Goal: Check status: Check status

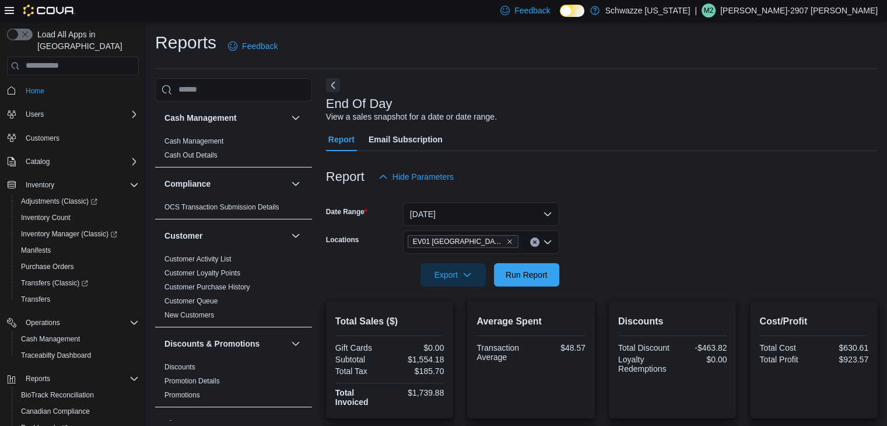
scroll to position [758, 0]
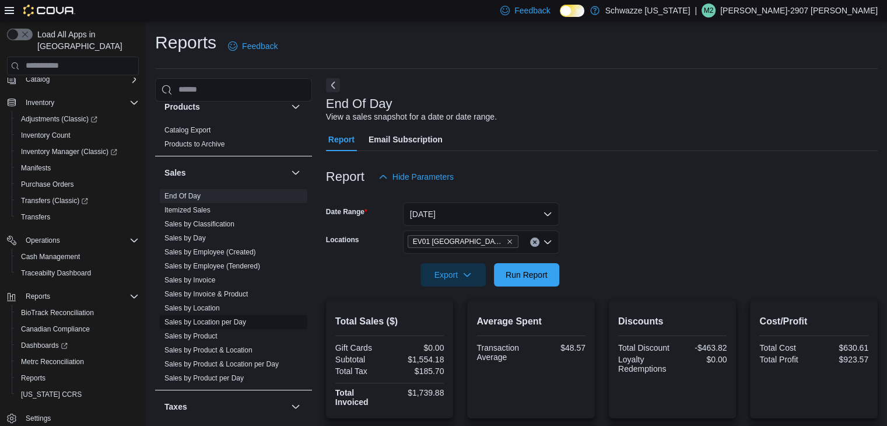
click at [226, 318] on link "Sales by Location per Day" at bounding box center [205, 322] width 82 height 8
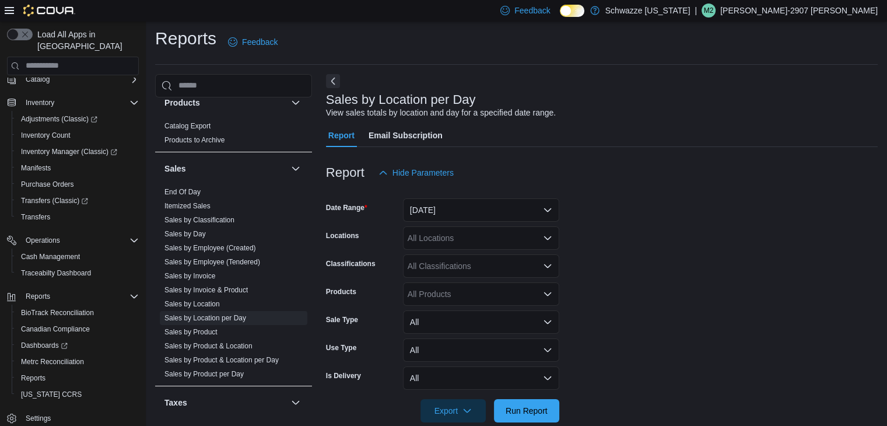
scroll to position [23, 0]
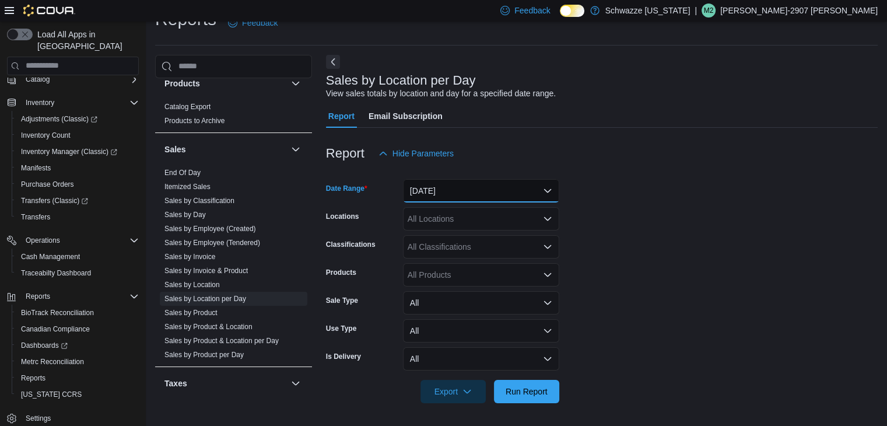
click at [490, 185] on button "[DATE]" at bounding box center [481, 190] width 156 height 23
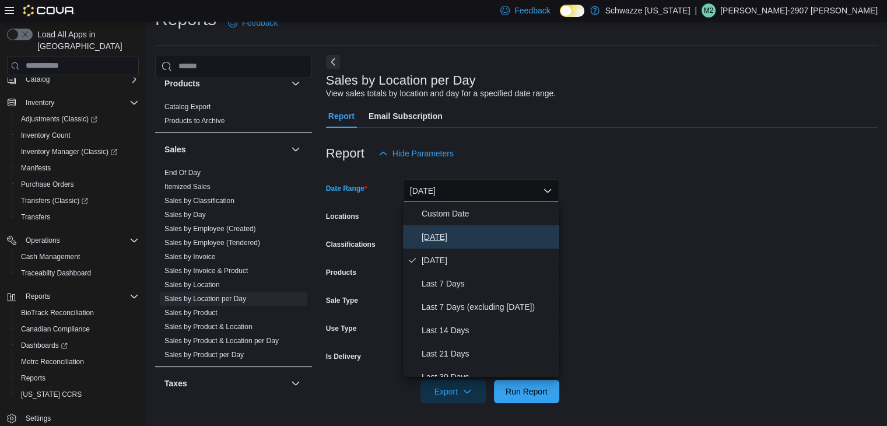
click at [440, 233] on span "[DATE]" at bounding box center [488, 237] width 133 height 14
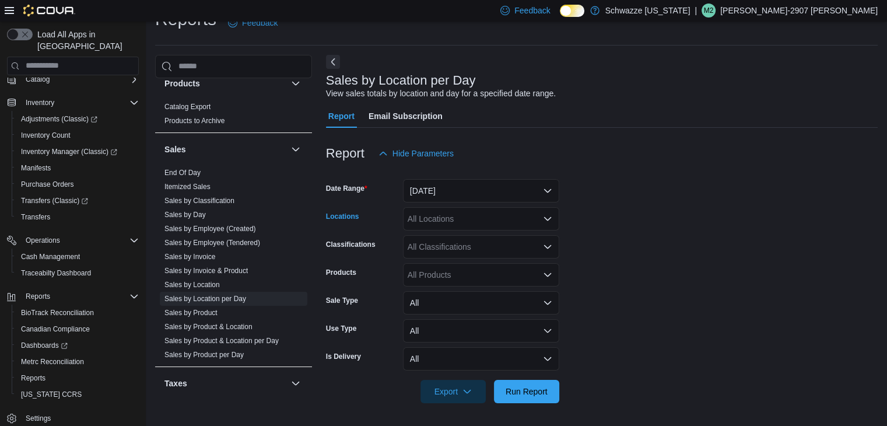
click at [445, 221] on div "All Locations" at bounding box center [481, 218] width 156 height 23
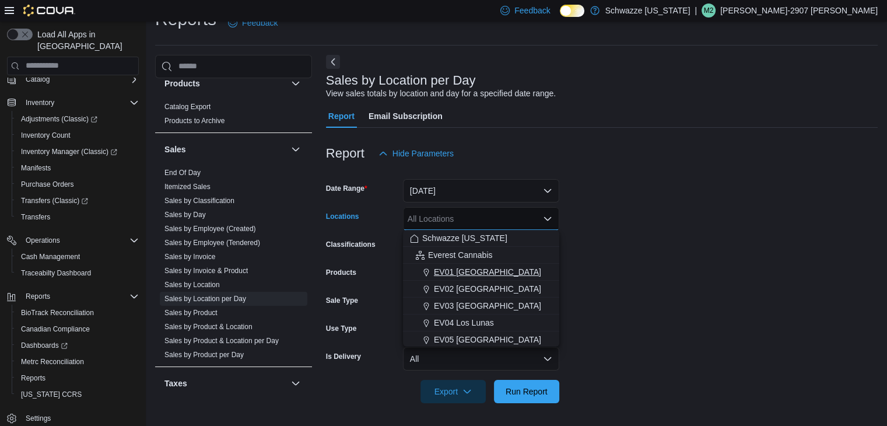
click at [466, 276] on span "EV01 [GEOGRAPHIC_DATA]" at bounding box center [487, 272] width 107 height 12
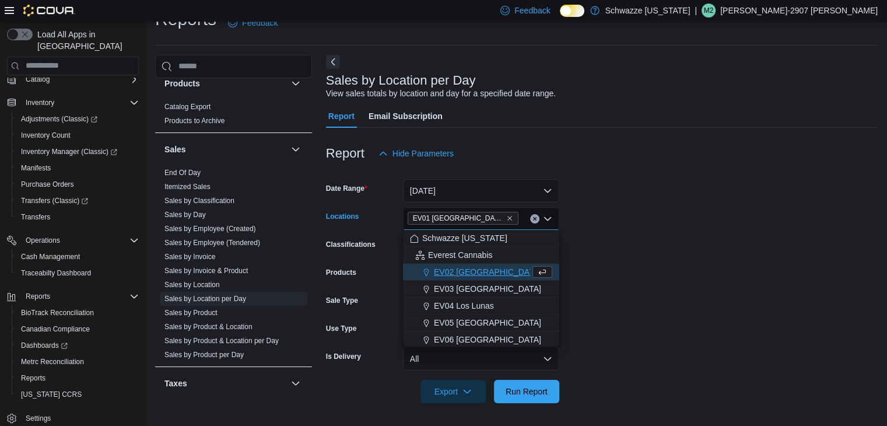
click at [606, 277] on form "Date Range [DATE] Locations [GEOGRAPHIC_DATA] [GEOGRAPHIC_DATA] box. Selected. …" at bounding box center [602, 284] width 552 height 238
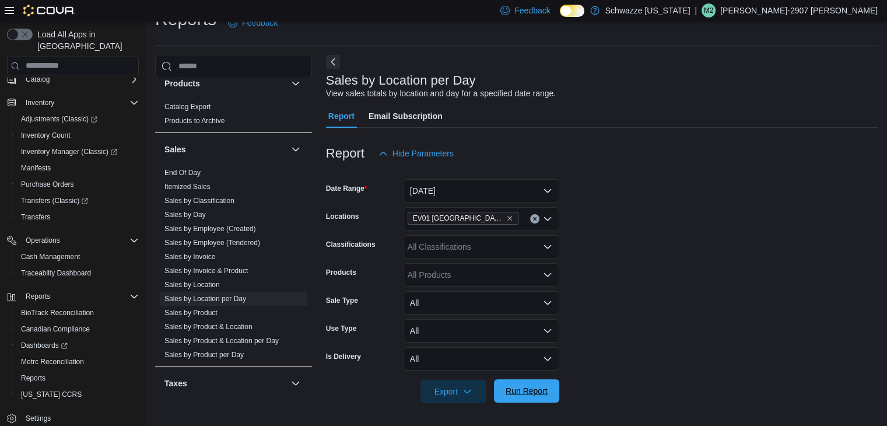
click at [533, 394] on span "Run Report" at bounding box center [527, 391] width 42 height 12
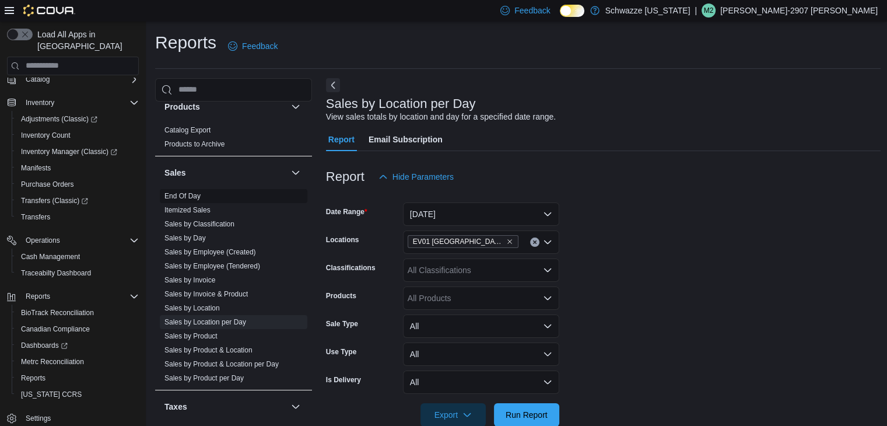
click at [196, 196] on link "End Of Day" at bounding box center [182, 196] width 36 height 8
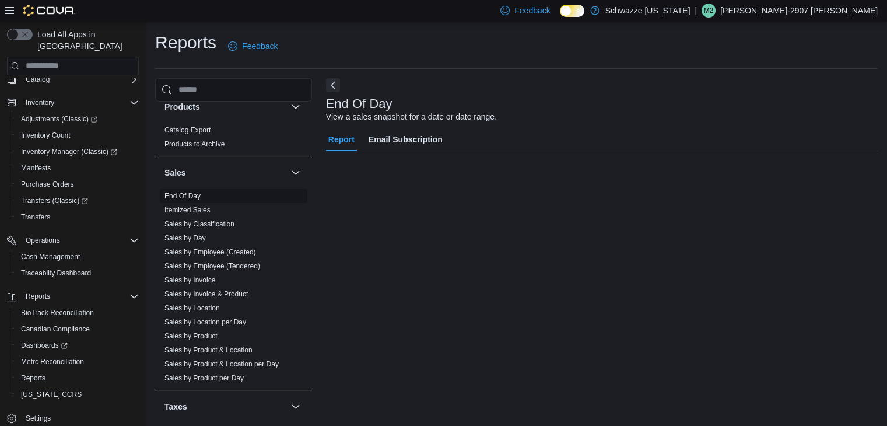
scroll to position [4, 0]
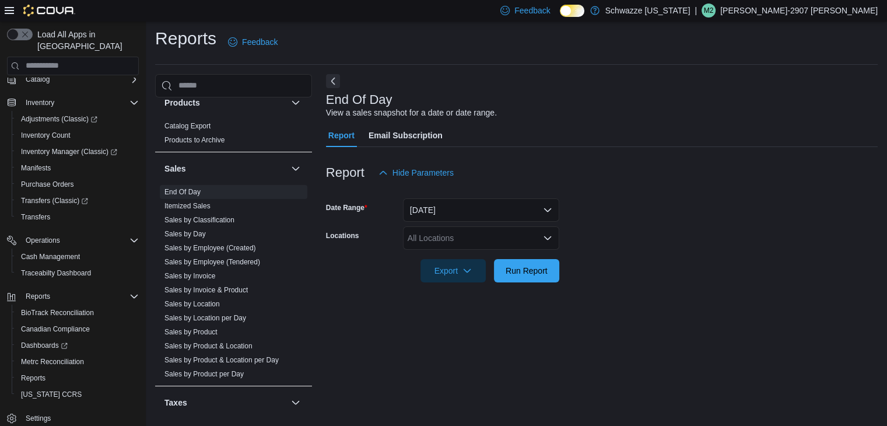
click at [517, 238] on div "All Locations" at bounding box center [481, 237] width 156 height 23
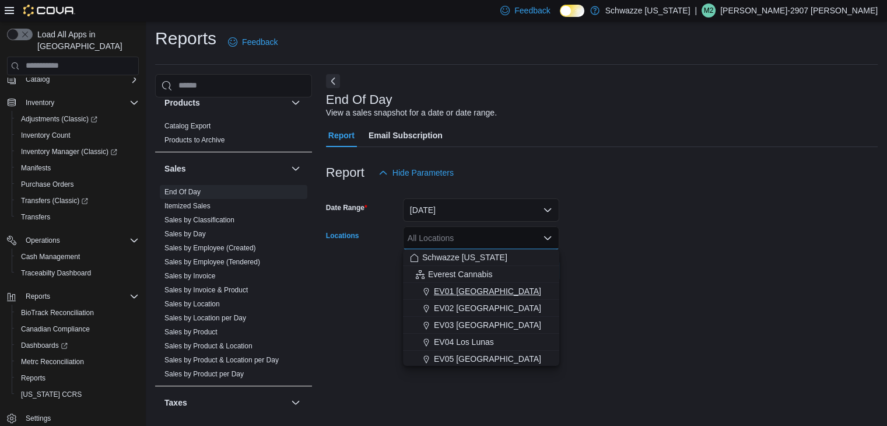
click at [506, 286] on div "EV01 [GEOGRAPHIC_DATA]" at bounding box center [481, 291] width 142 height 12
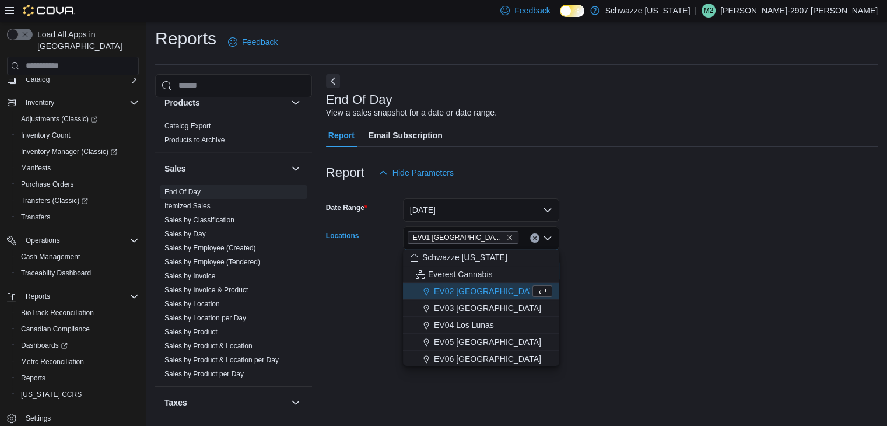
drag, startPoint x: 658, startPoint y: 241, endPoint x: 628, endPoint y: 254, distance: 32.4
click at [656, 242] on form "Date Range [DATE] Locations [GEOGRAPHIC_DATA] [GEOGRAPHIC_DATA] box. Selected. …" at bounding box center [602, 233] width 552 height 98
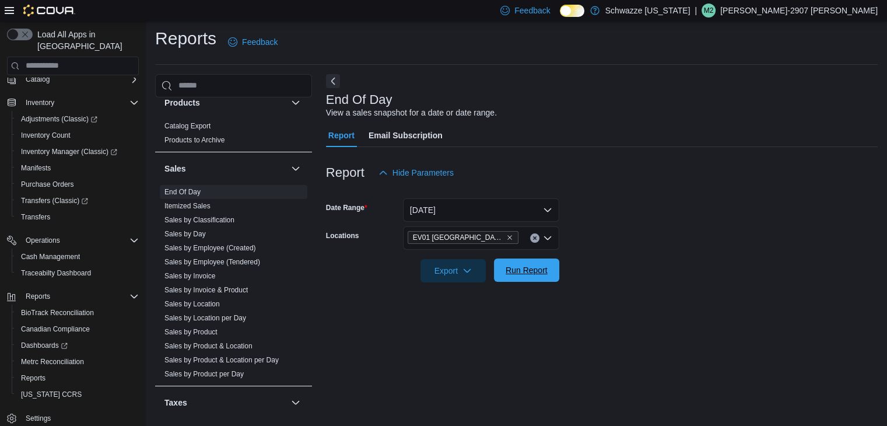
drag, startPoint x: 527, startPoint y: 272, endPoint x: 538, endPoint y: 264, distance: 13.8
click at [522, 268] on span "Run Report" at bounding box center [527, 270] width 42 height 12
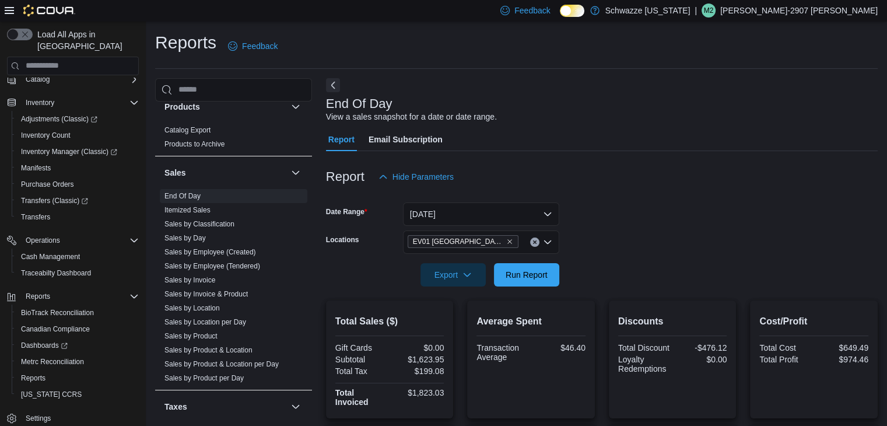
drag, startPoint x: 648, startPoint y: 135, endPoint x: 569, endPoint y: 107, distance: 84.1
click at [574, 104] on div "End Of Day View a sales snapshot for a date or date range." at bounding box center [599, 110] width 546 height 26
click at [541, 266] on span "Run Report" at bounding box center [526, 273] width 51 height 23
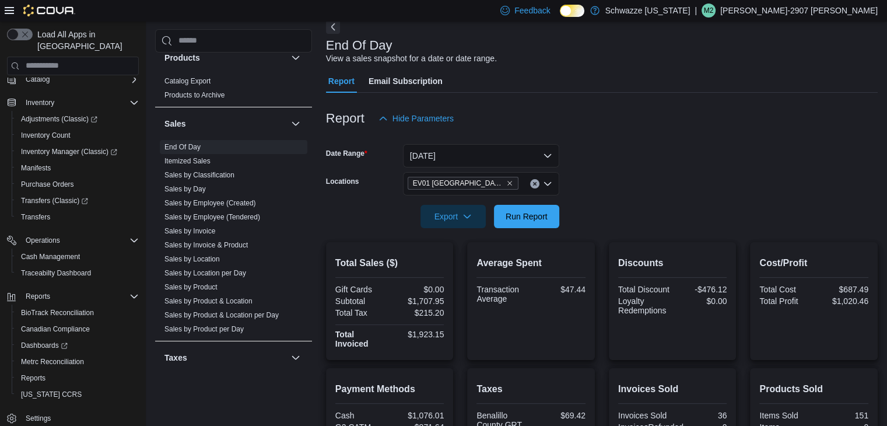
drag, startPoint x: 678, startPoint y: 122, endPoint x: 561, endPoint y: 92, distance: 121.1
click at [560, 92] on div "Report Email Subscription" at bounding box center [602, 80] width 552 height 23
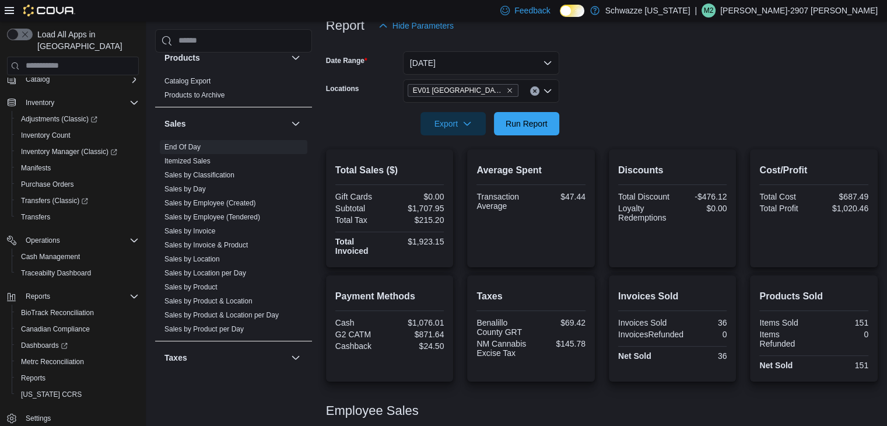
scroll to position [293, 0]
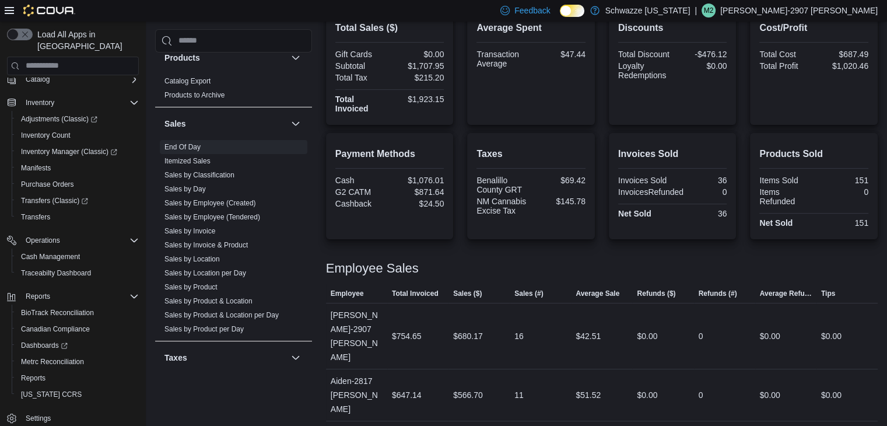
drag, startPoint x: 838, startPoint y: 261, endPoint x: 627, endPoint y: 277, distance: 211.1
click at [627, 277] on div at bounding box center [602, 279] width 552 height 9
